Goal: Transaction & Acquisition: Subscribe to service/newsletter

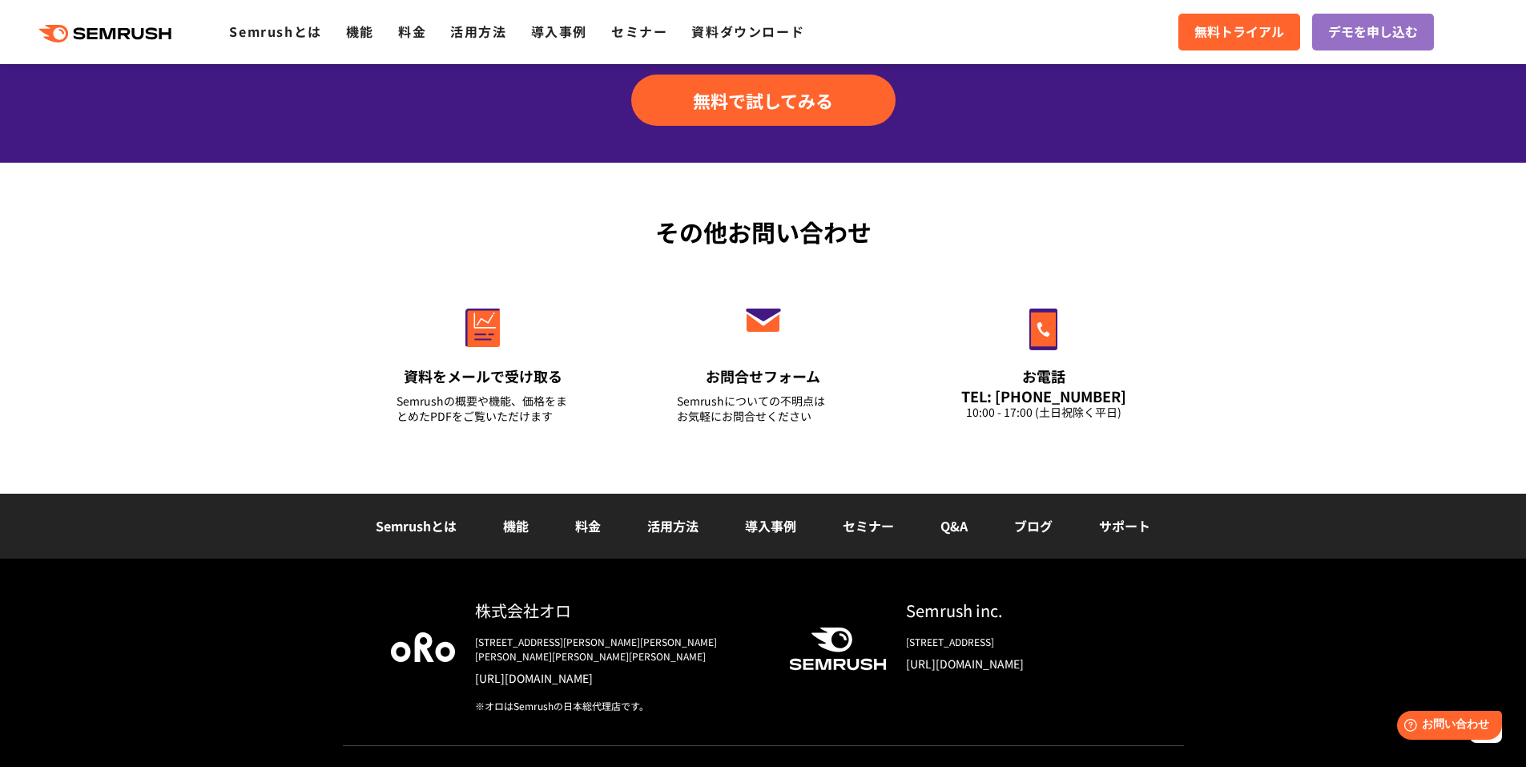
scroll to position [5571, 0]
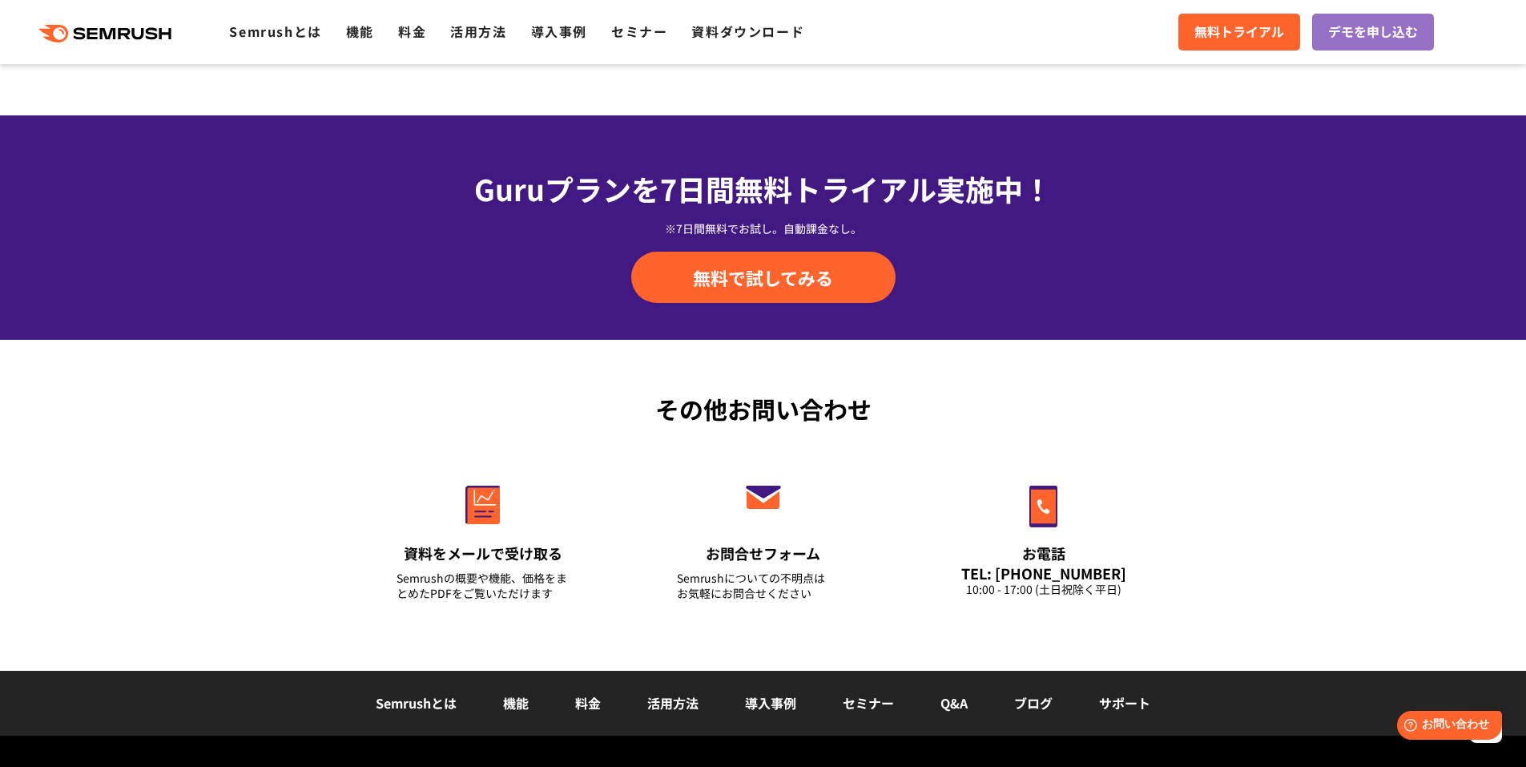
click at [526, 693] on link "機能" at bounding box center [516, 702] width 26 height 19
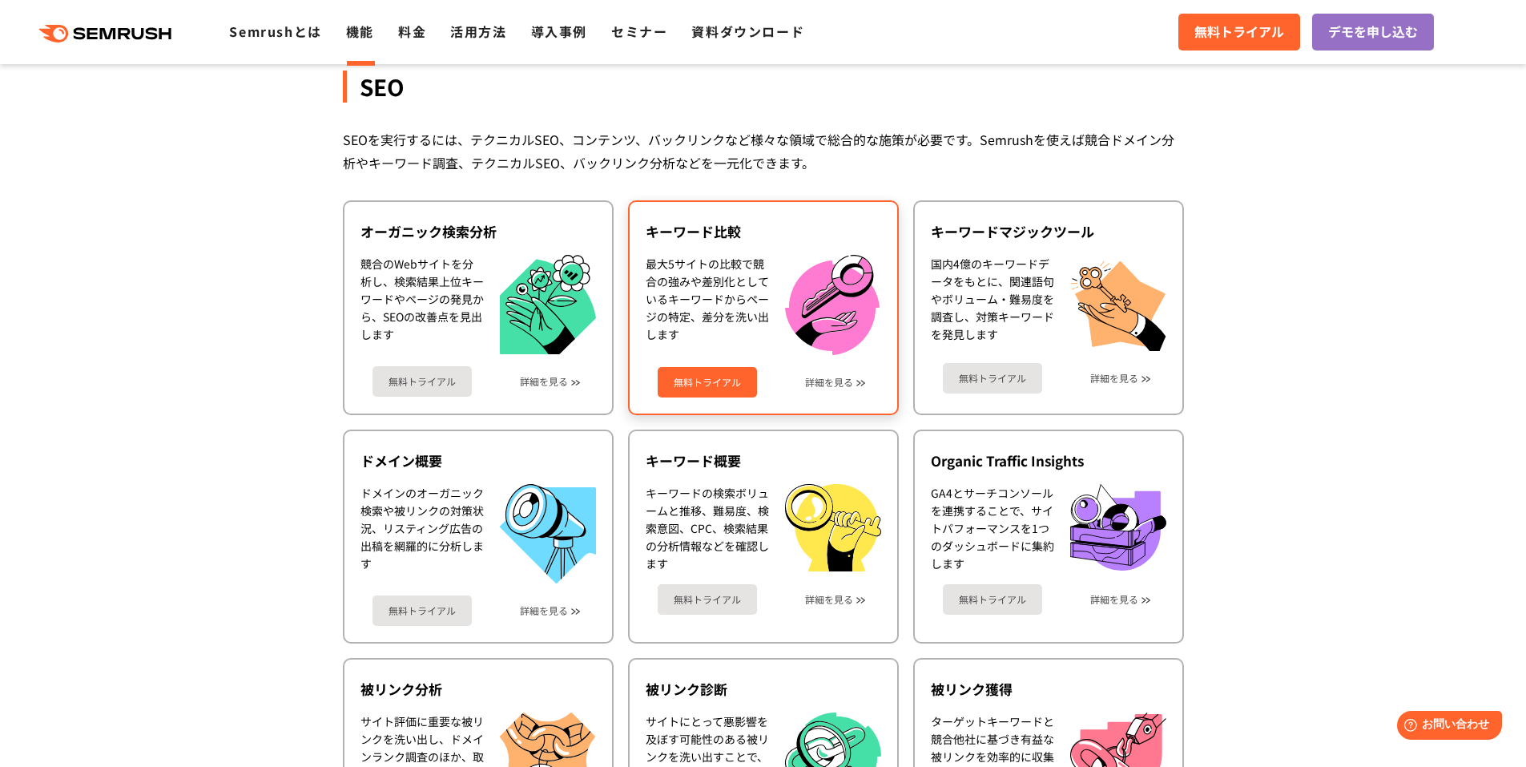
scroll to position [321, 0]
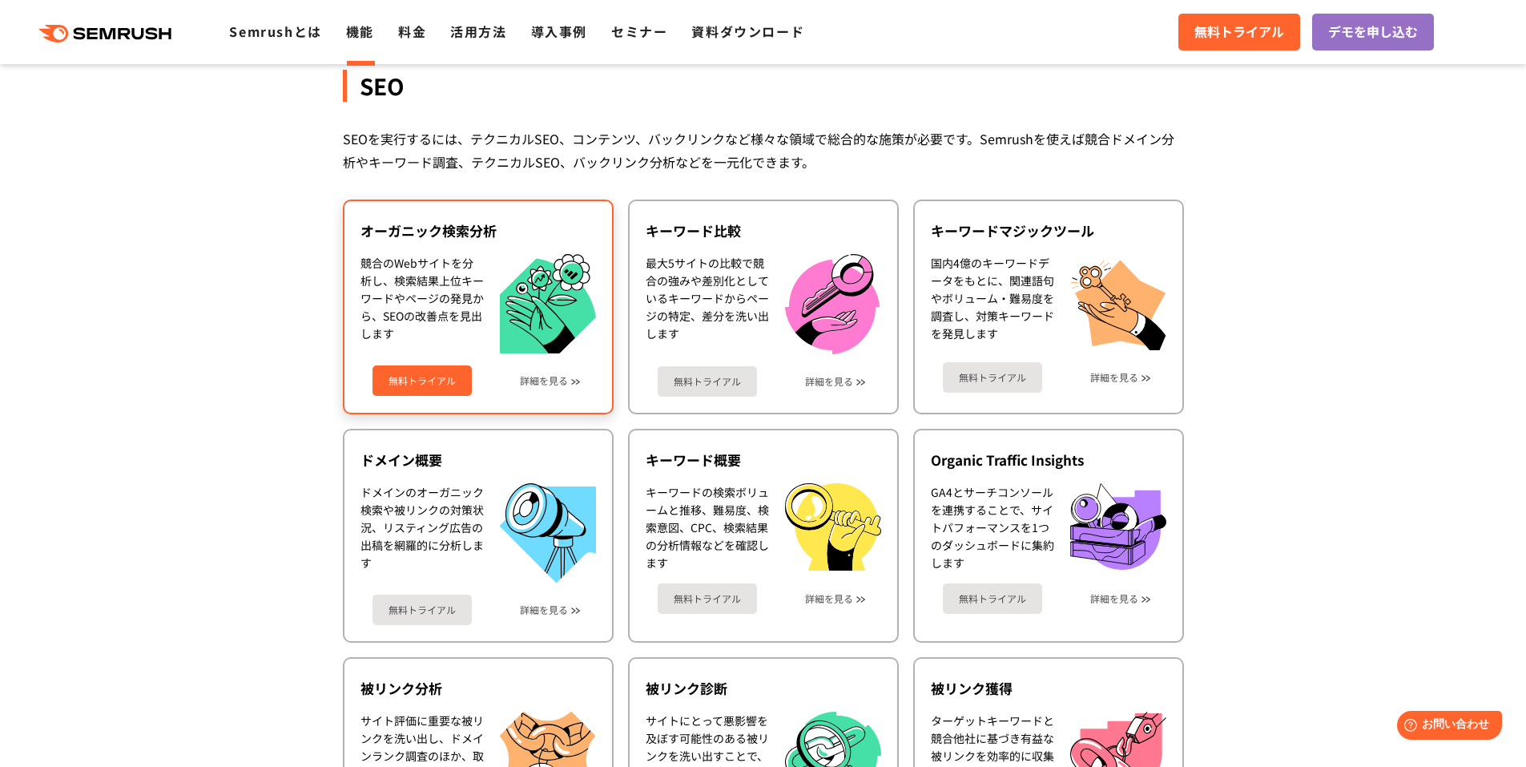
click at [505, 379] on div "無料トライアル 詳細を見る" at bounding box center [479, 374] width 236 height 42
click at [463, 379] on link "無料トライアル" at bounding box center [422, 380] width 99 height 30
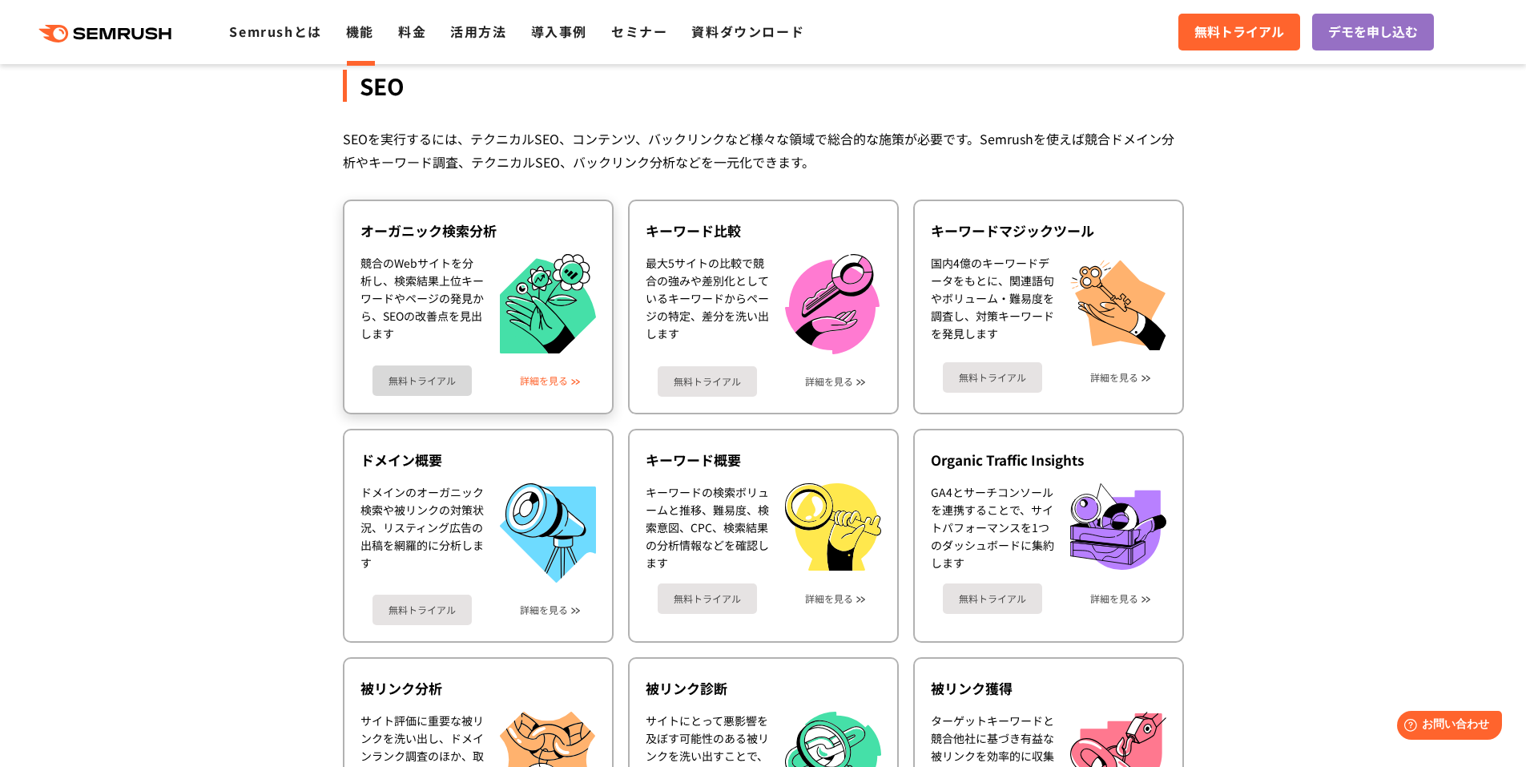
click at [557, 380] on link "詳細を見る" at bounding box center [544, 380] width 48 height 11
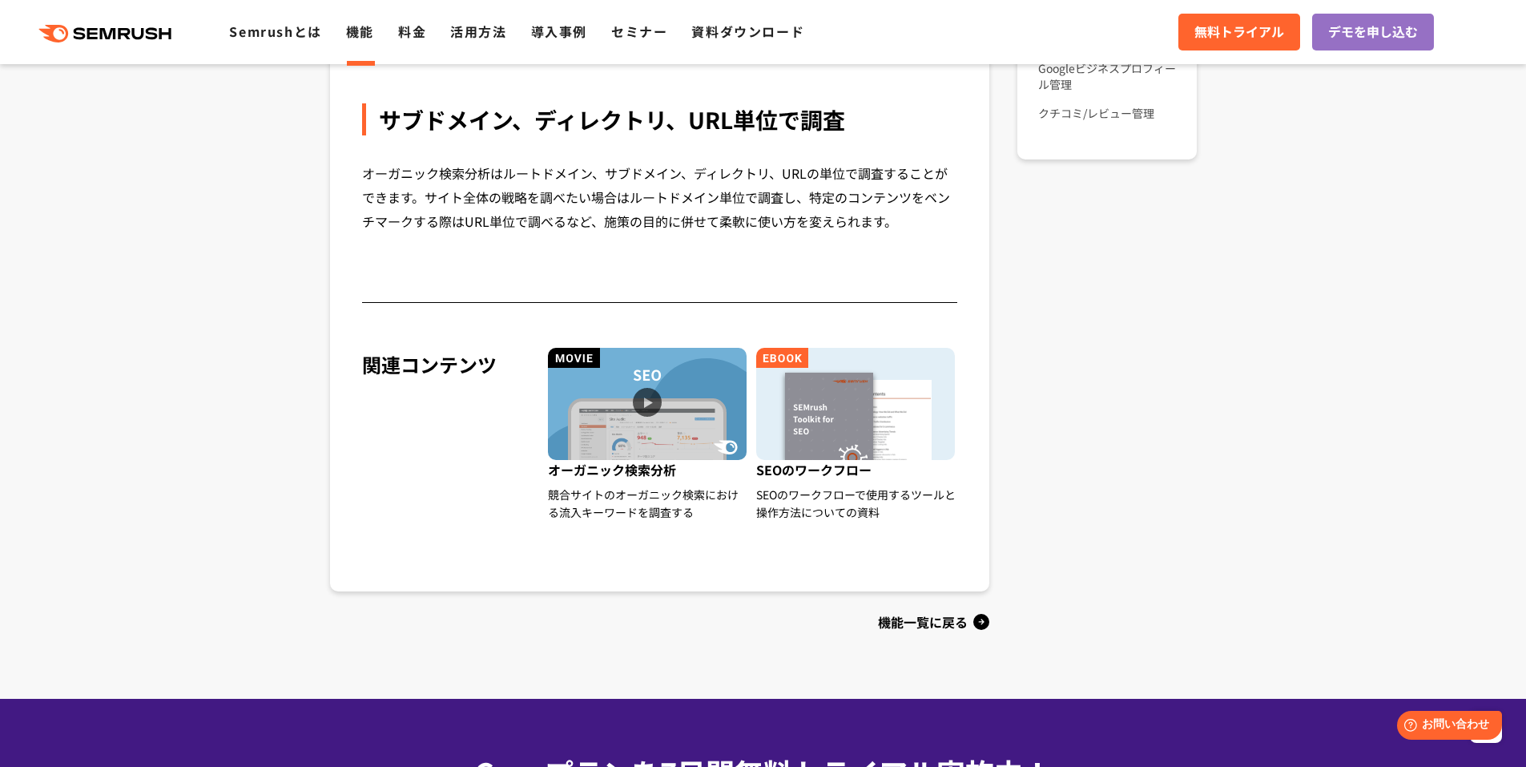
scroll to position [1432, 0]
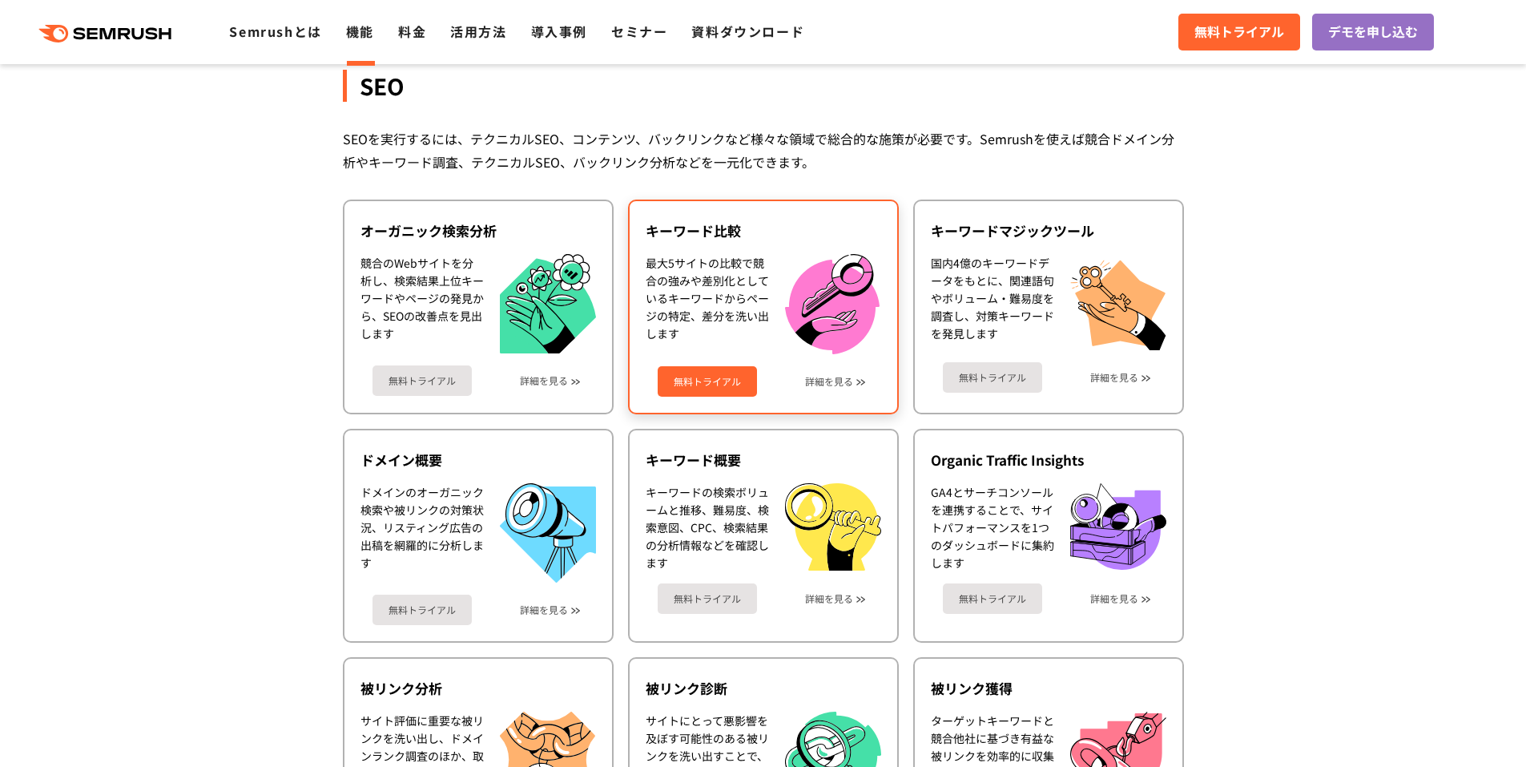
click at [838, 390] on div "無料トライアル 詳細を見る" at bounding box center [764, 375] width 236 height 42
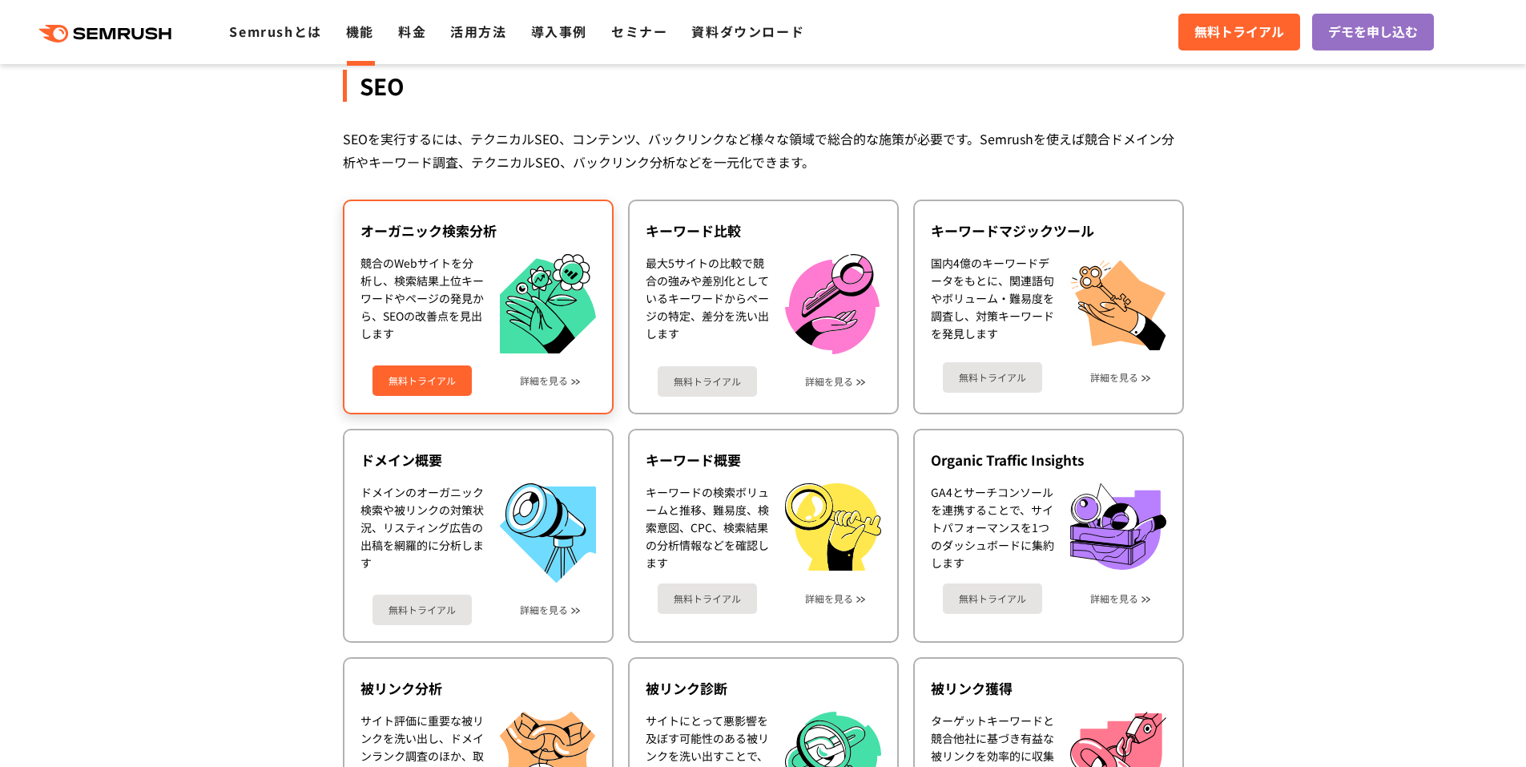
click at [534, 304] on img at bounding box center [548, 304] width 96 height 100
click at [429, 367] on link "無料トライアル" at bounding box center [422, 380] width 99 height 30
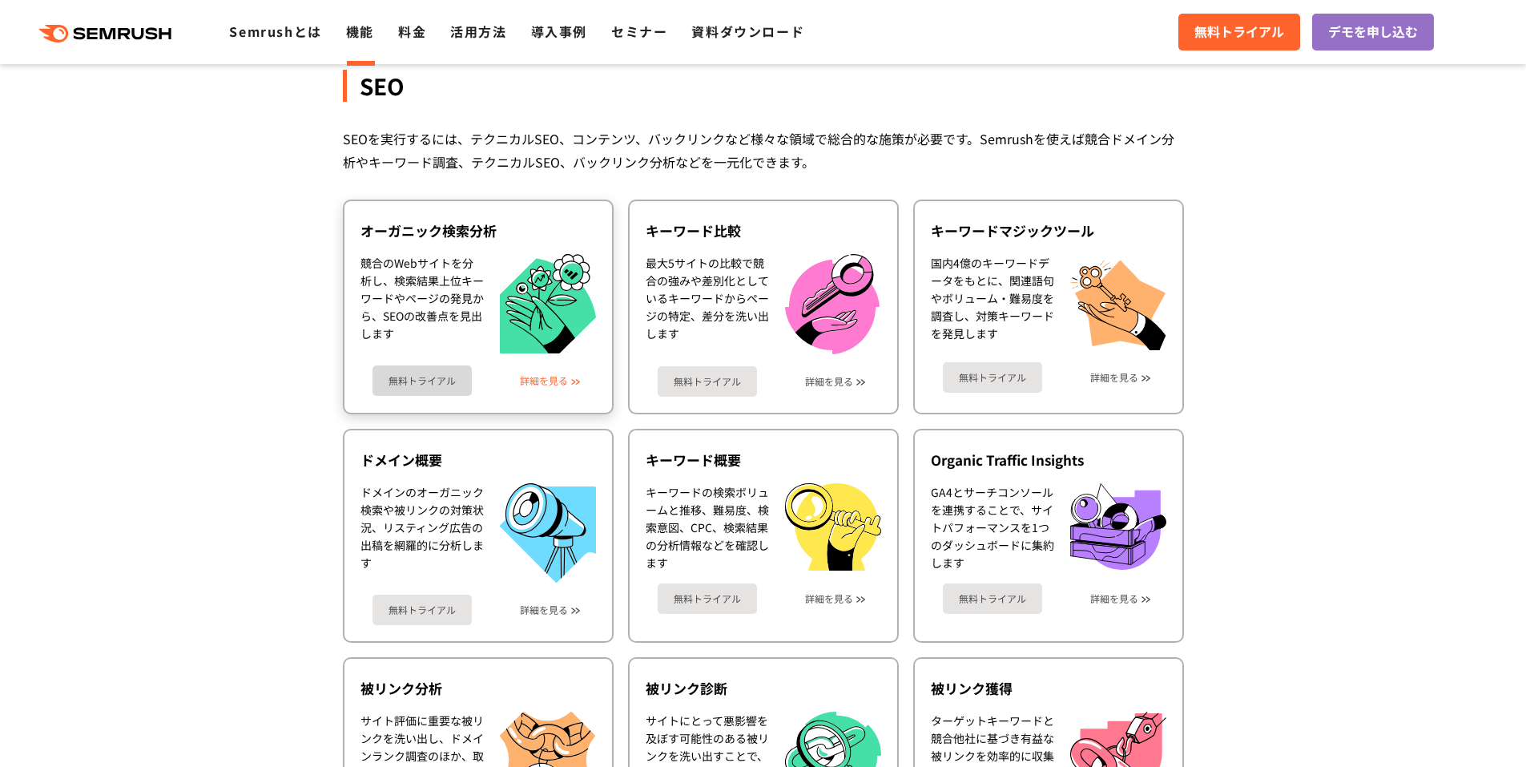
click at [565, 379] on link "詳細を見る" at bounding box center [544, 380] width 48 height 11
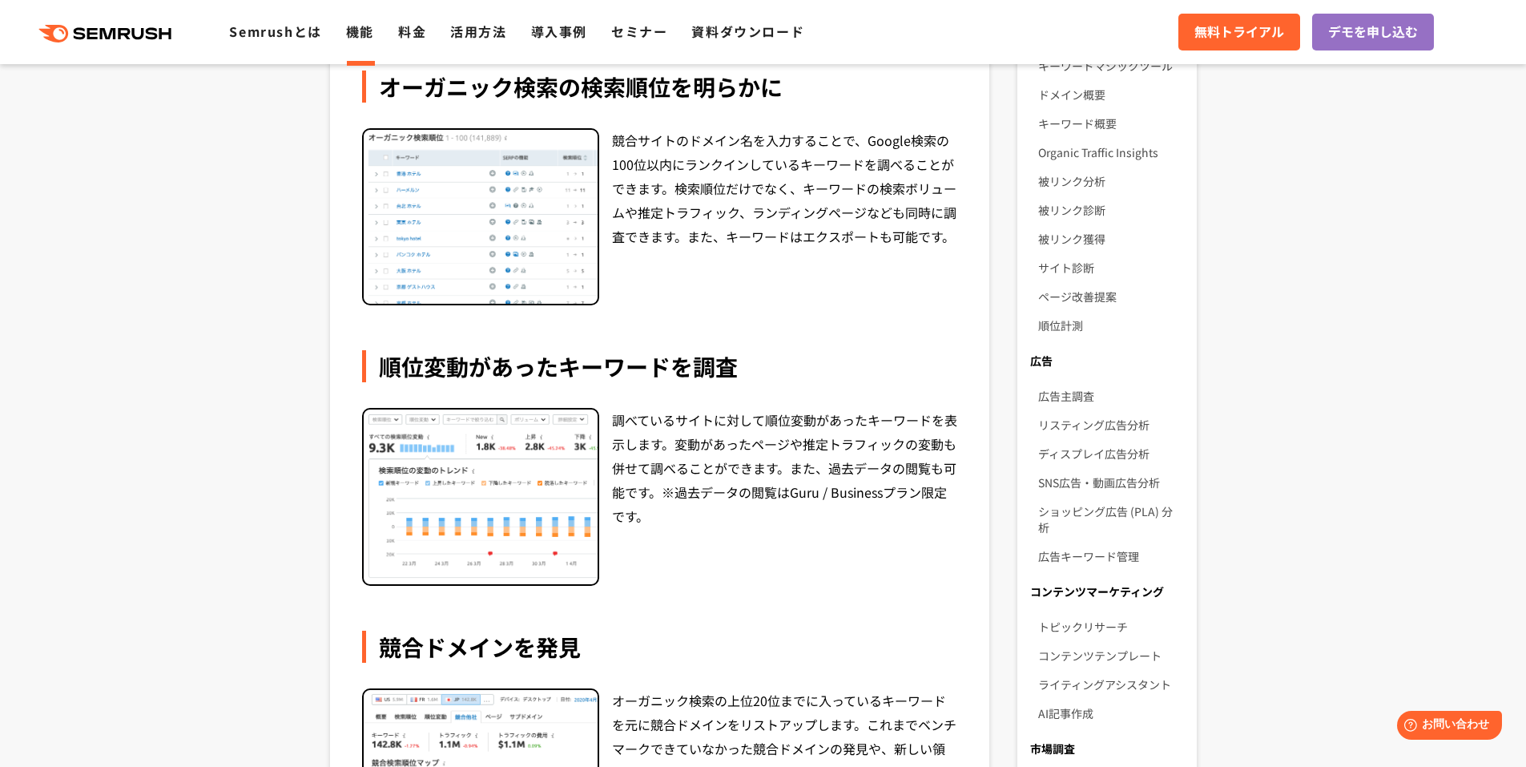
scroll to position [353, 0]
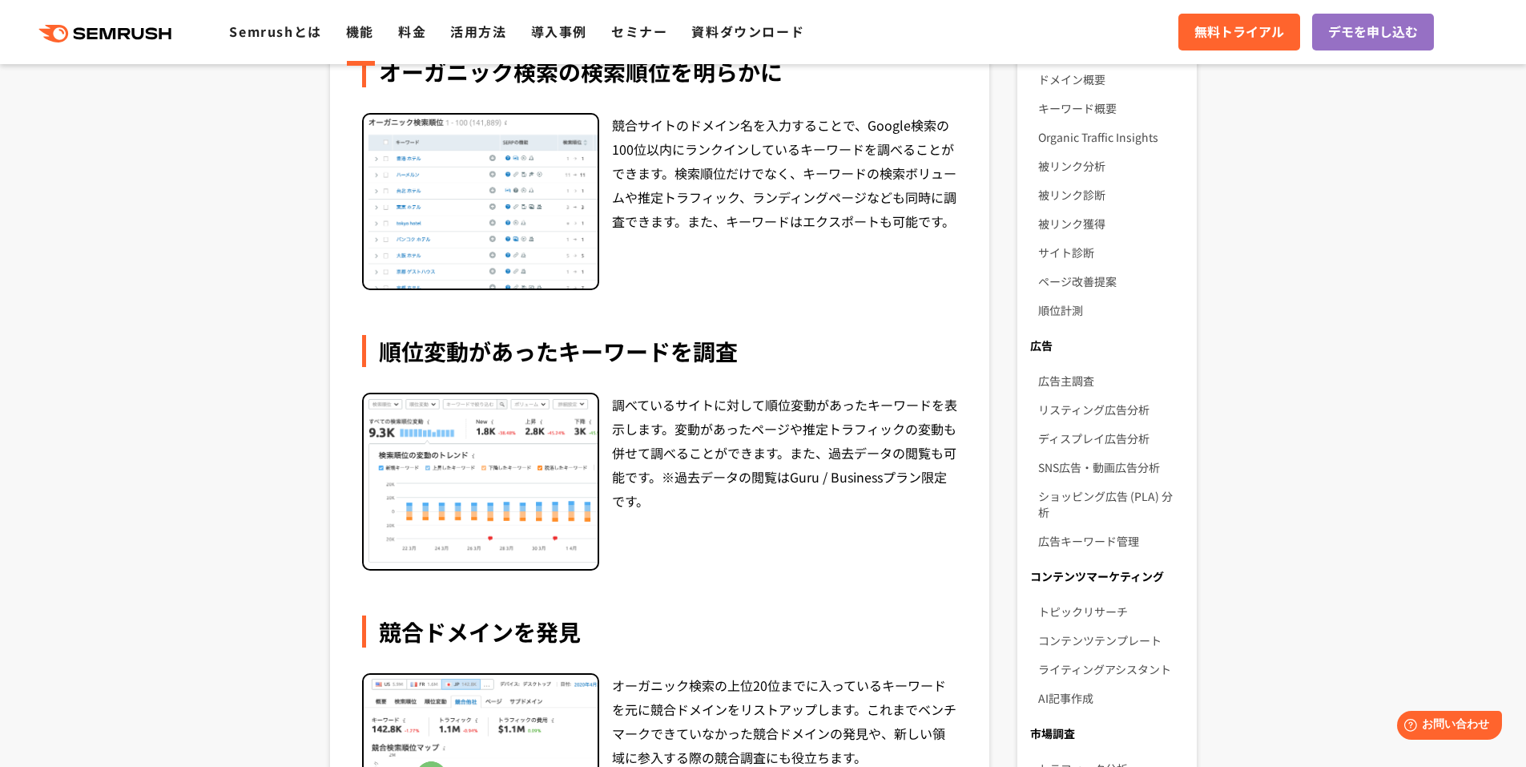
scroll to position [370, 0]
